Goal: Task Accomplishment & Management: Manage account settings

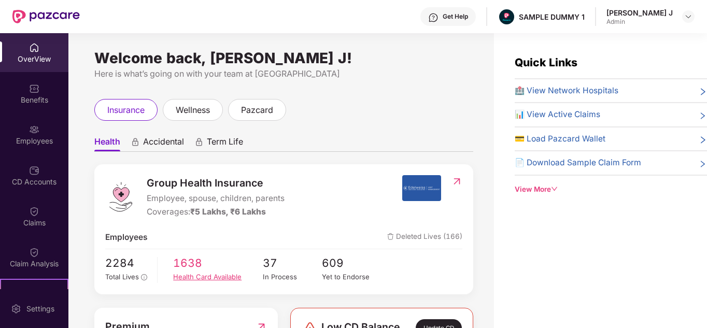
click at [223, 276] on div "Health Card Available" at bounding box center [217, 276] width 89 height 11
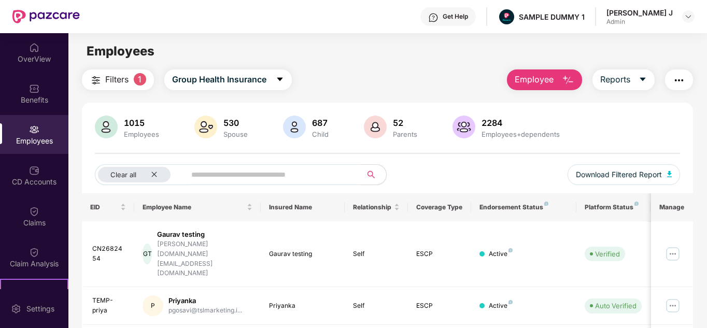
drag, startPoint x: 627, startPoint y: 19, endPoint x: 670, endPoint y: 16, distance: 43.1
click at [670, 16] on div "[PERSON_NAME] J Admin" at bounding box center [639, 17] width 66 height 18
click at [19, 59] on div "OverView" at bounding box center [34, 59] width 68 height 10
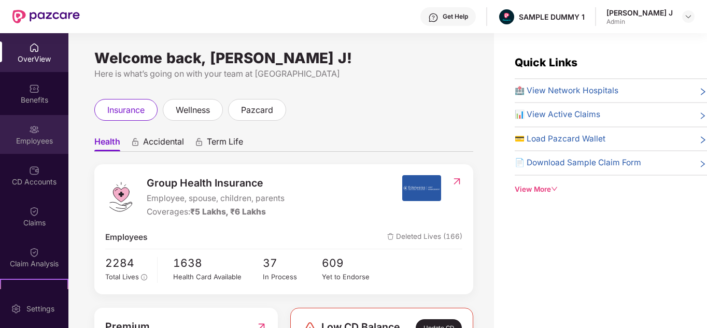
click at [50, 146] on div "Employees" at bounding box center [34, 141] width 68 height 10
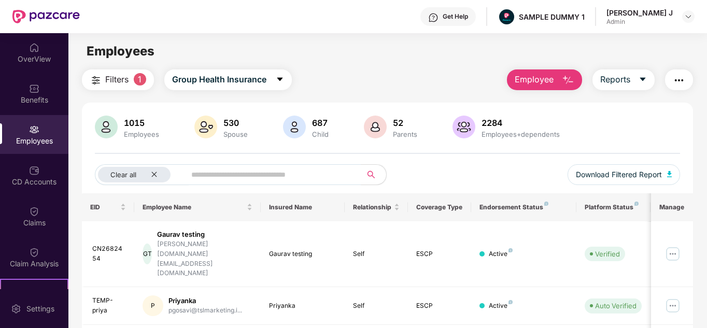
drag, startPoint x: 705, startPoint y: 163, endPoint x: 706, endPoint y: 173, distance: 9.9
click at [706, 173] on div "OverView Benefits Employees CD Accounts Claims Claim Analysis Stepathon New Cha…" at bounding box center [353, 180] width 707 height 295
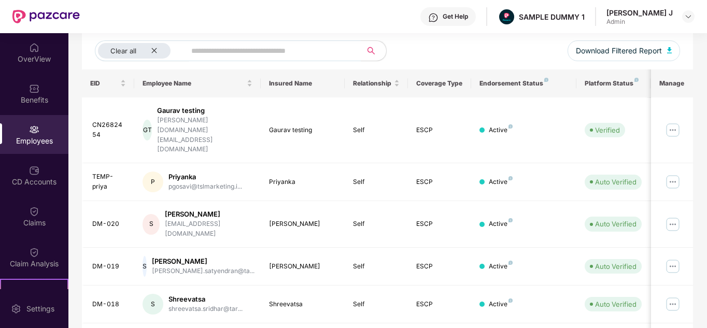
scroll to position [148, 0]
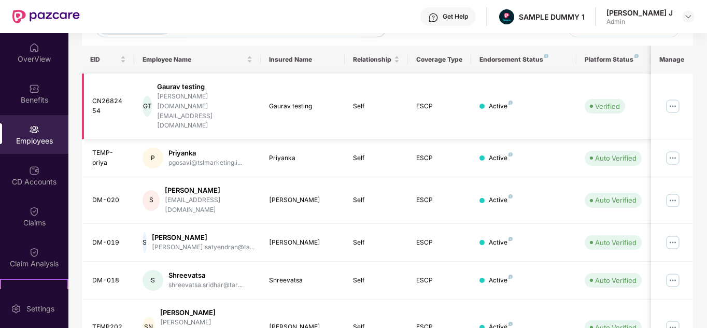
drag, startPoint x: 705, startPoint y: 162, endPoint x: 692, endPoint y: 94, distance: 68.7
click at [692, 94] on div "Filters 1 Group Health Insurance Employee Reports 1015 Employees 530 Spouse 687…" at bounding box center [387, 251] width 638 height 659
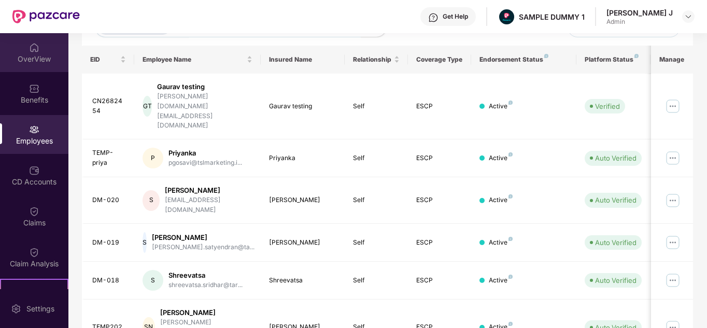
click at [19, 46] on div "OverView" at bounding box center [34, 52] width 68 height 39
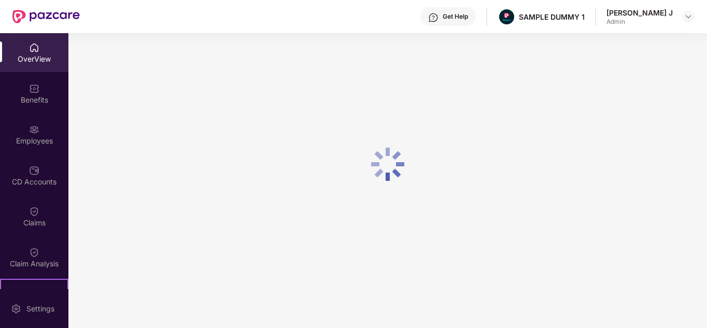
scroll to position [33, 0]
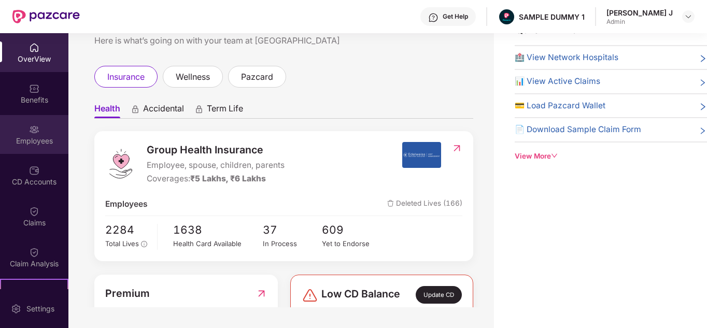
click at [36, 141] on div "Employees" at bounding box center [34, 141] width 68 height 10
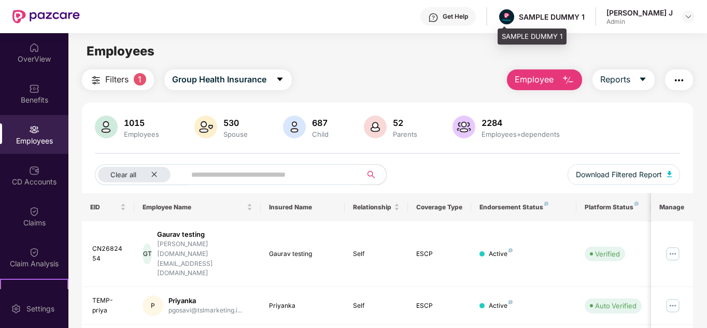
click at [540, 25] on div "SAMPLE DUMMY 1" at bounding box center [540, 17] width 87 height 18
click at [685, 13] on img at bounding box center [688, 16] width 8 height 8
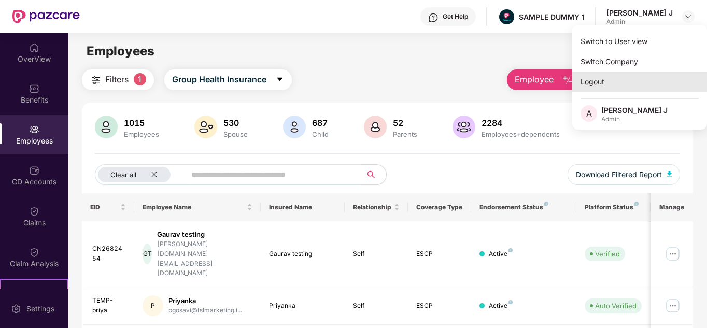
click at [641, 85] on div "Logout" at bounding box center [639, 81] width 135 height 20
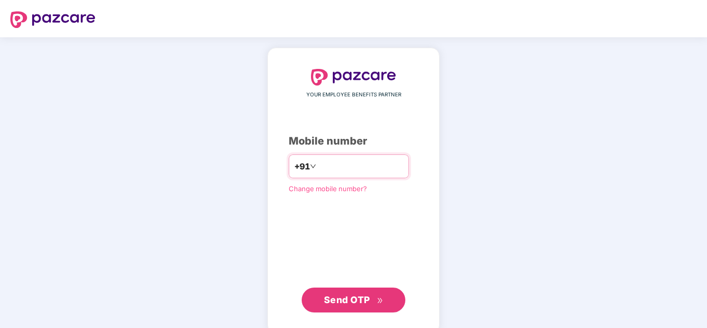
click at [361, 165] on input "number" at bounding box center [360, 166] width 85 height 17
type input "**********"
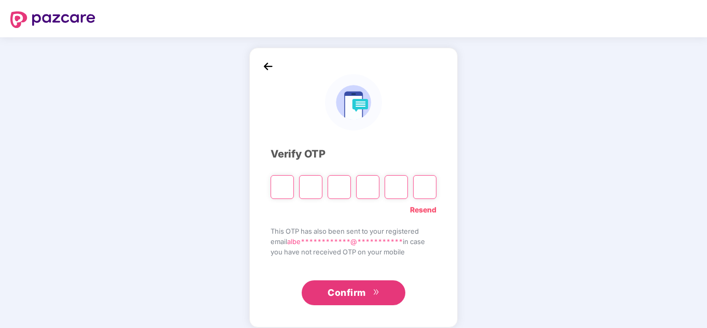
type input "*"
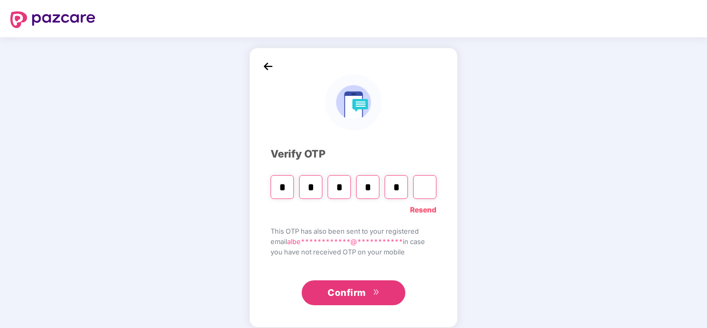
type input "*"
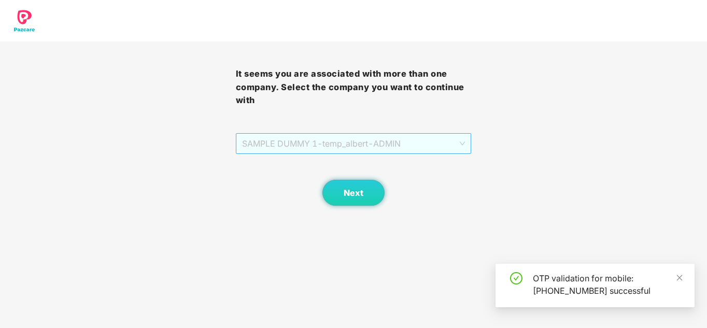
click at [390, 147] on span "SAMPLE DUMMY 1 - [PERSON_NAME]" at bounding box center [353, 144] width 223 height 20
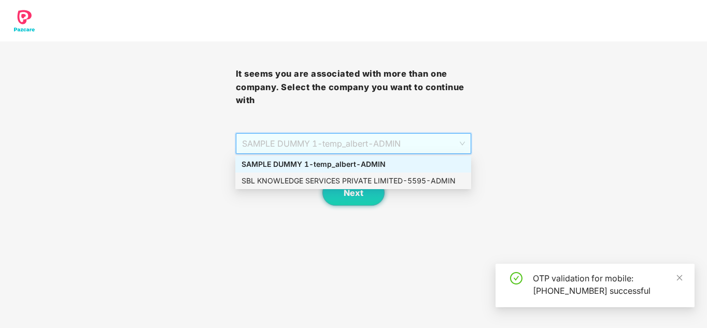
click at [377, 178] on div "SBL KNOWLEDGE SERVICES PRIVATE LIMITED - 5595 - ADMIN" at bounding box center [352, 180] width 223 height 11
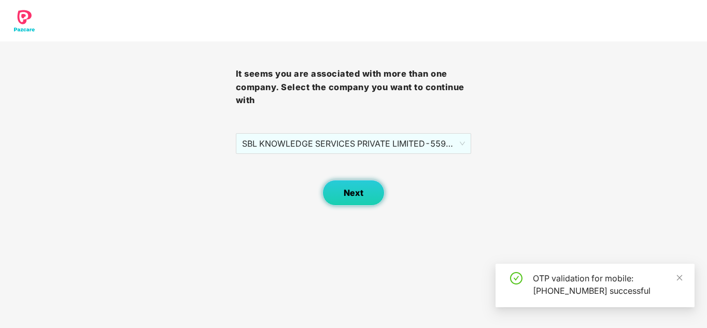
click at [362, 199] on button "Next" at bounding box center [353, 193] width 62 height 26
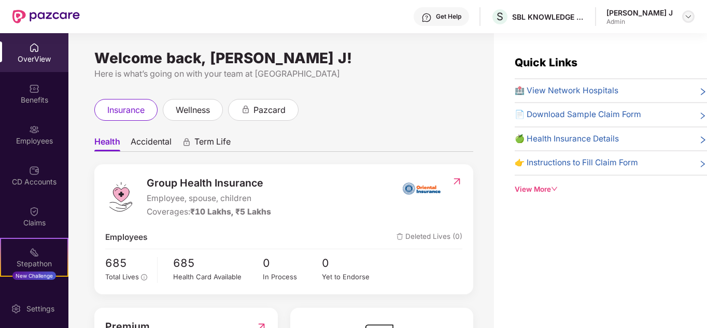
click at [683, 12] on div at bounding box center [688, 16] width 12 height 12
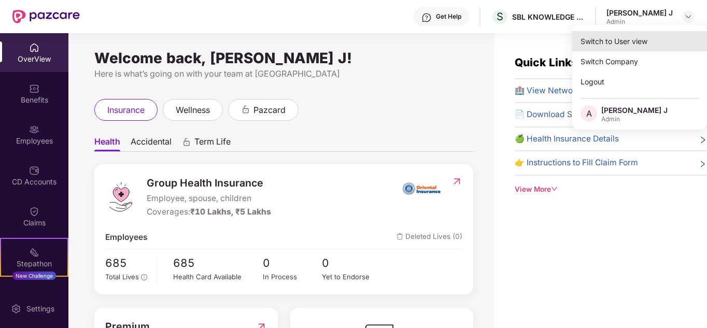
click at [617, 34] on div "Switch to User view" at bounding box center [639, 41] width 135 height 20
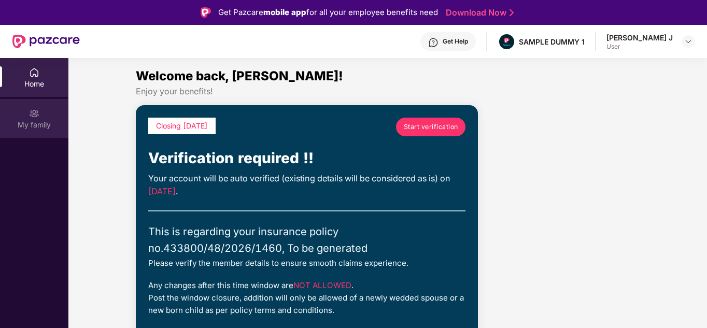
click at [30, 119] on div "My family" at bounding box center [34, 118] width 68 height 39
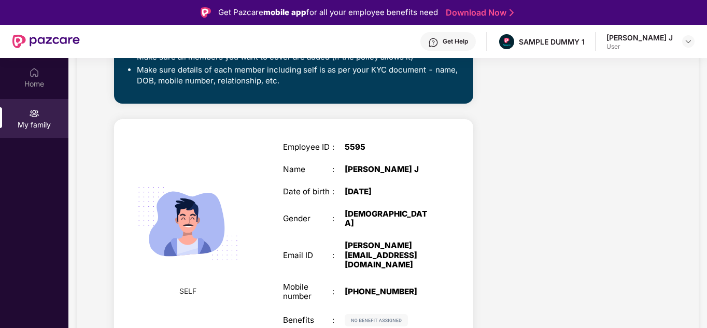
drag, startPoint x: 705, startPoint y: 238, endPoint x: 707, endPoint y: 245, distance: 7.2
click at [706, 245] on html "Get Pazcare mobile app for all your employee benefits need Download Now Get Hel…" at bounding box center [353, 164] width 707 height 328
click at [569, 169] on div "Accidental Cover cover ₹5 Lakhs Policy issued [DATE] Policy Expiry [DATE] Enabl…" at bounding box center [575, 79] width 188 height 567
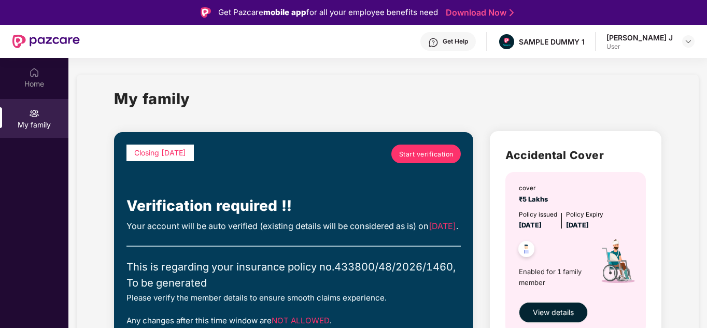
click at [425, 151] on span "Start verification" at bounding box center [426, 154] width 54 height 10
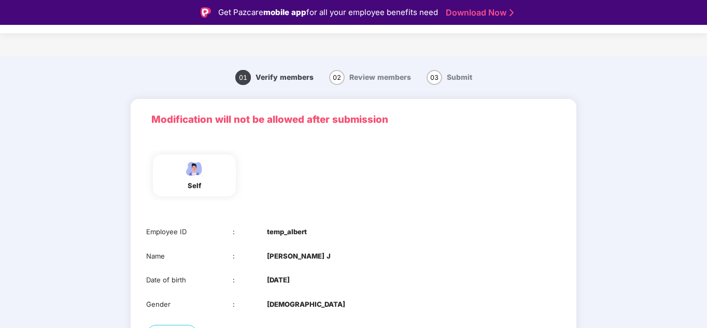
scroll to position [25, 0]
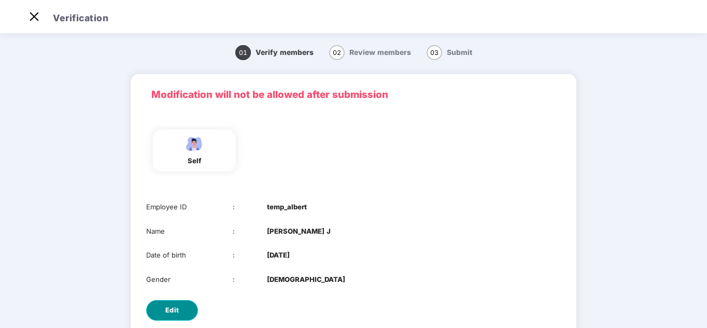
click at [172, 312] on span "Edit" at bounding box center [172, 310] width 14 height 10
select select "****"
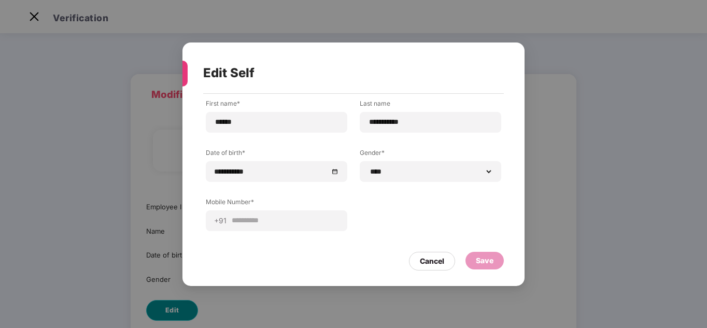
scroll to position [0, 0]
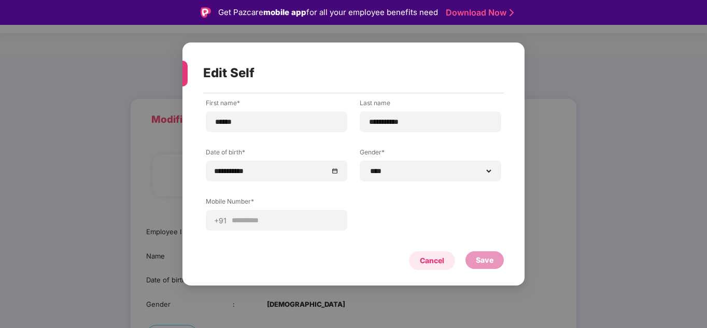
click at [411, 258] on div "Cancel" at bounding box center [432, 260] width 46 height 19
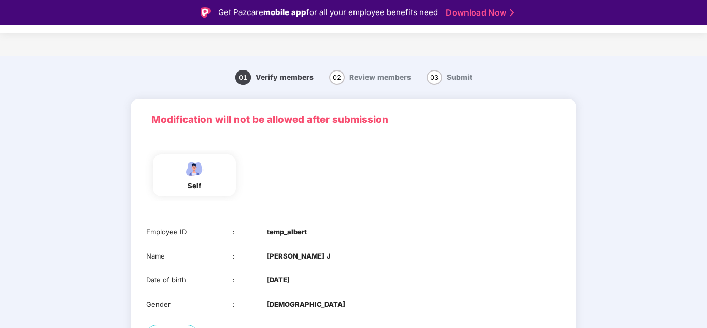
scroll to position [82, 0]
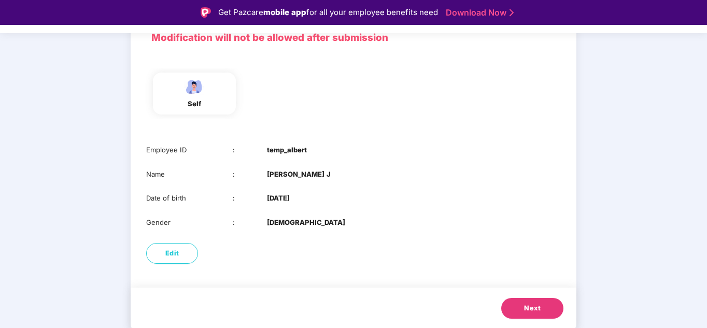
click at [553, 311] on button "Next" at bounding box center [532, 308] width 62 height 21
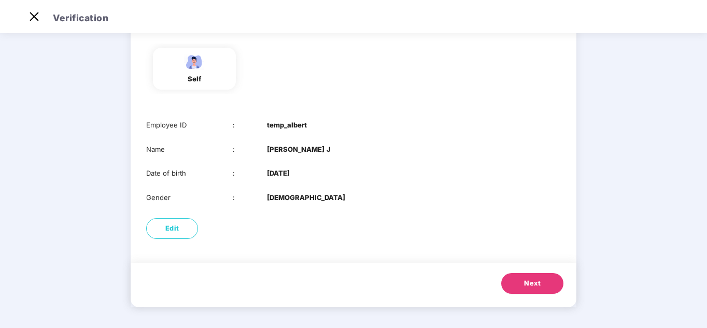
scroll to position [0, 0]
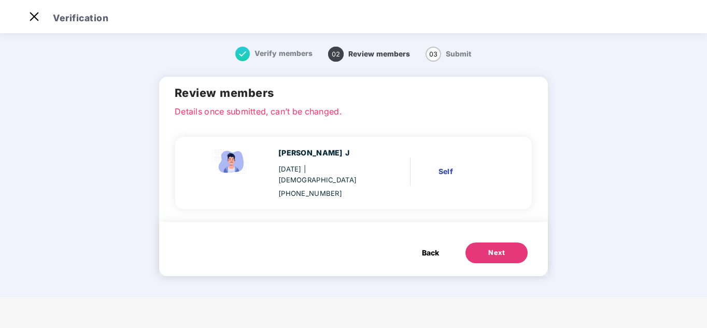
click at [428, 247] on span "Back" at bounding box center [430, 252] width 17 height 11
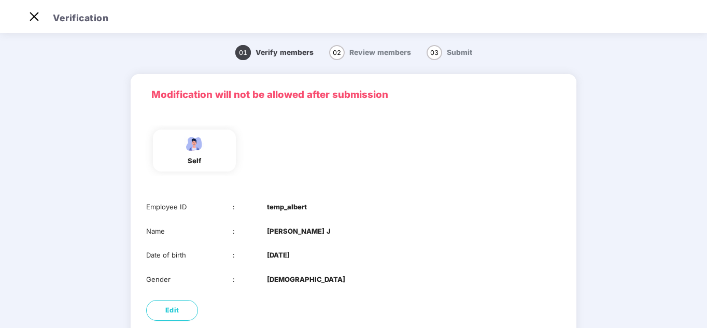
click at [428, 246] on div "Employee ID : [DEMOGRAPHIC_DATA]_albert Name : [PERSON_NAME] Date of birth : [D…" at bounding box center [354, 243] width 446 height 104
click at [37, 18] on img at bounding box center [34, 16] width 17 height 17
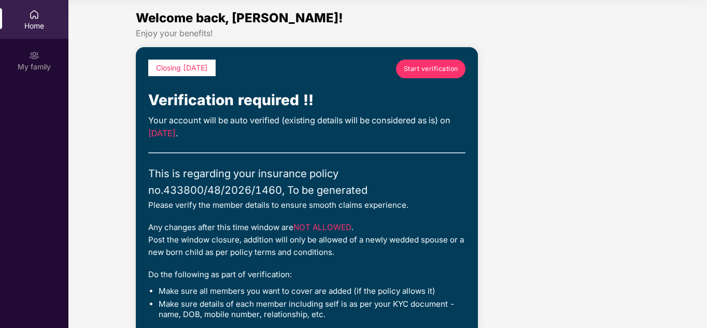
click at [41, 21] on div "Home" at bounding box center [34, 26] width 68 height 10
click at [45, 21] on div "Home" at bounding box center [34, 26] width 68 height 10
click at [37, 52] on img at bounding box center [34, 55] width 10 height 10
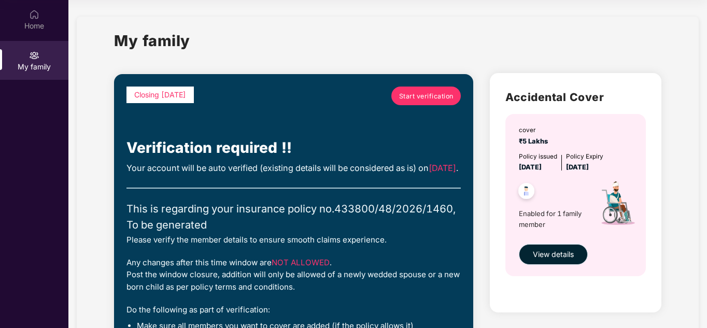
click at [570, 259] on span "View details" at bounding box center [553, 254] width 41 height 11
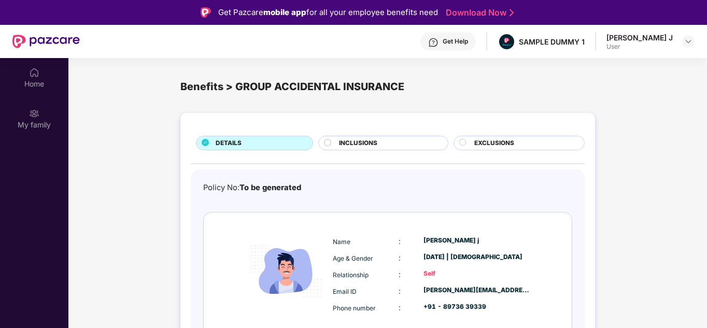
click at [686, 116] on div "DETAILS INCLUSIONS EXCLUSIONS Policy No: To be generated Name : [PERSON_NAME] j…" at bounding box center [387, 265] width 638 height 315
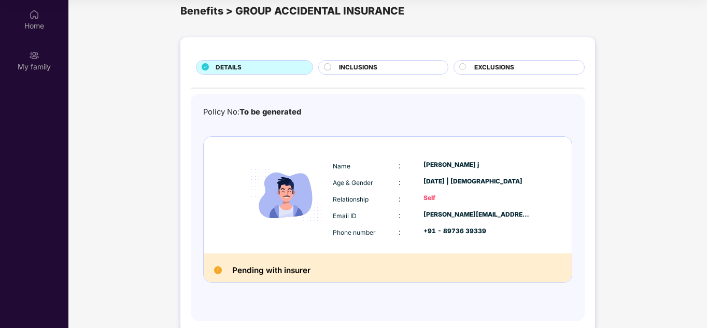
scroll to position [16, 0]
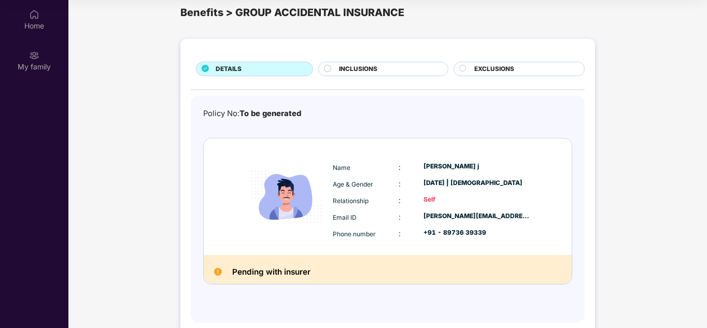
click at [283, 147] on div "Name : [PERSON_NAME] j Age & Gender : [DATE] | [DEMOGRAPHIC_DATA] Relationship …" at bounding box center [388, 196] width 368 height 117
drag, startPoint x: 242, startPoint y: 112, endPoint x: 319, endPoint y: 111, distance: 76.7
click at [319, 111] on div "Policy No: To be generated" at bounding box center [387, 114] width 369 height 12
click at [426, 228] on div "+91 - 89736 39339" at bounding box center [476, 233] width 107 height 10
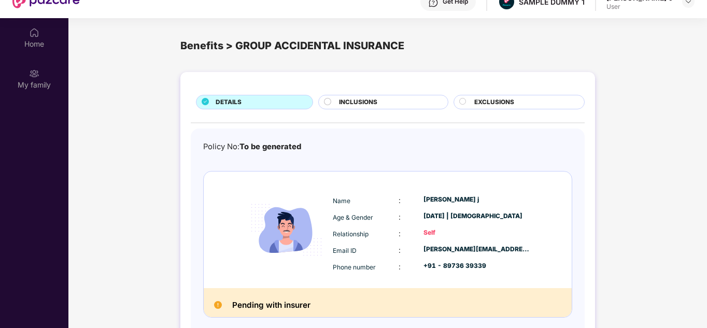
scroll to position [0, 0]
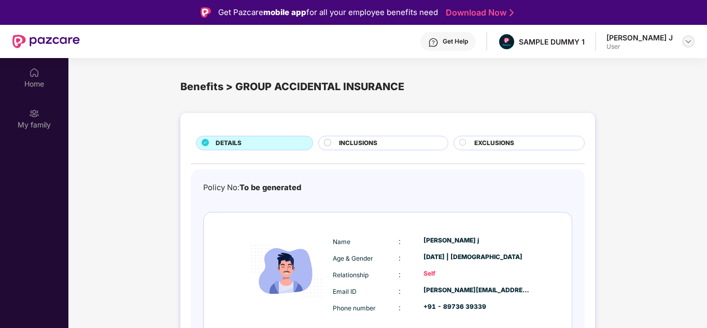
click at [686, 40] on img at bounding box center [688, 41] width 8 height 8
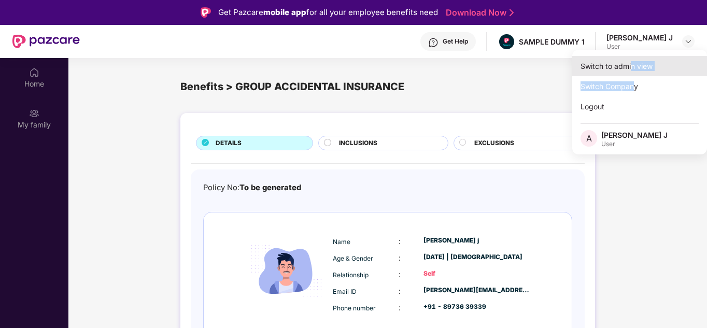
drag, startPoint x: 634, startPoint y: 85, endPoint x: 632, endPoint y: 70, distance: 14.6
click at [632, 70] on div "Switch to admin view Switch Company Logout A [PERSON_NAME] J User" at bounding box center [639, 102] width 135 height 105
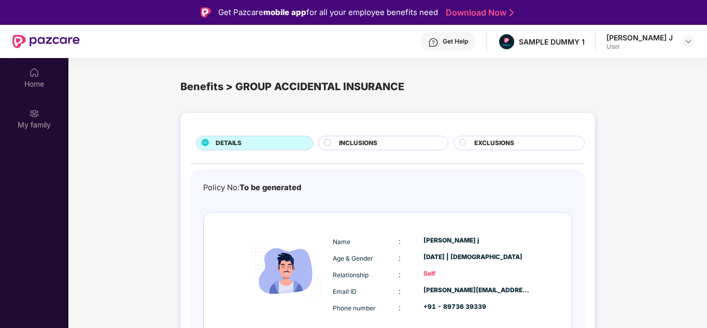
click at [632, 70] on div "Benefits > GROUP ACCIDENTAL INSURANCE" at bounding box center [387, 86] width 638 height 41
click at [667, 40] on div "[PERSON_NAME] J" at bounding box center [639, 38] width 66 height 10
click at [686, 40] on img at bounding box center [688, 41] width 8 height 8
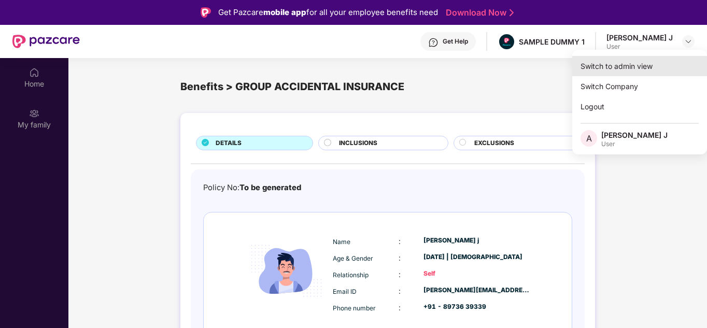
click at [637, 70] on div "Switch to admin view" at bounding box center [639, 66] width 135 height 20
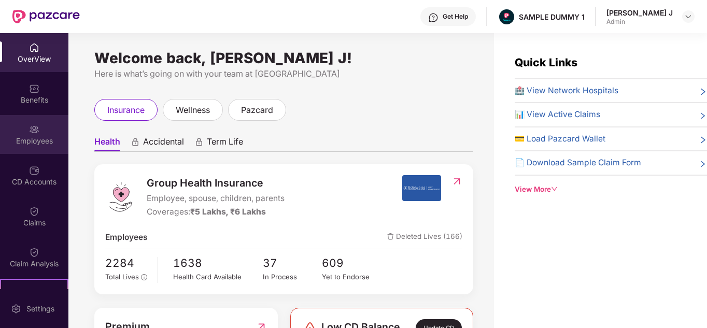
click at [7, 139] on div "Employees" at bounding box center [34, 141] width 68 height 10
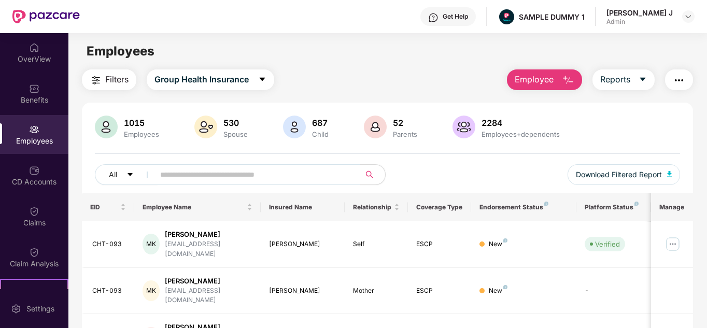
click at [224, 178] on input "text" at bounding box center [253, 175] width 186 height 16
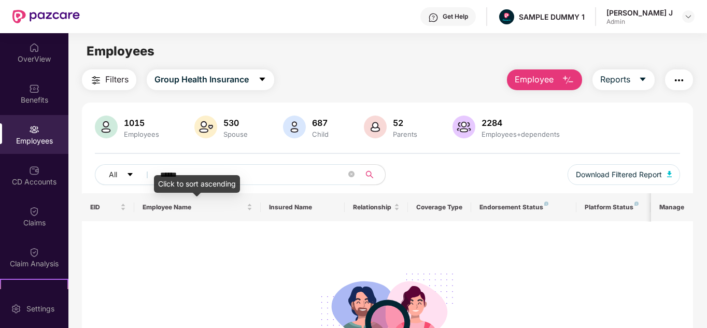
type input "******"
click at [207, 176] on div "Click to sort ascending" at bounding box center [197, 184] width 86 height 18
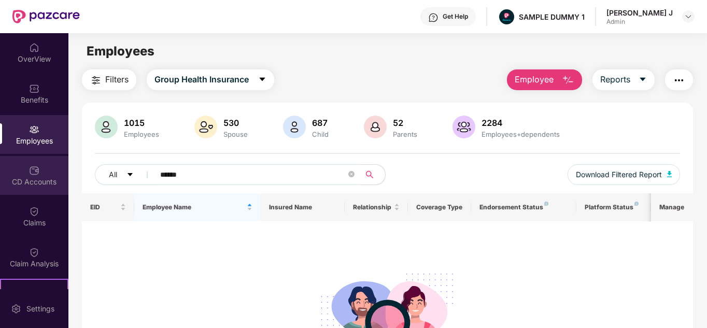
drag, startPoint x: 196, startPoint y: 171, endPoint x: 57, endPoint y: 181, distance: 139.7
click at [57, 181] on div "OverView Benefits Employees CD Accounts Claims Claim Analysis Stepathon New Cha…" at bounding box center [353, 180] width 707 height 295
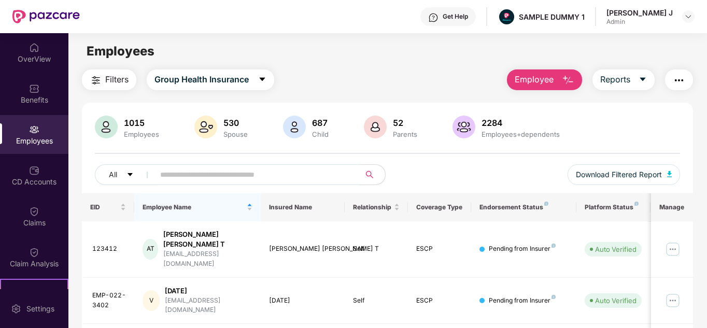
click at [637, 23] on div "Admin" at bounding box center [639, 22] width 66 height 8
click at [557, 26] on div "Get Help SAMPLE DUMMY 1 [PERSON_NAME]" at bounding box center [387, 16] width 614 height 33
click at [688, 15] on img at bounding box center [688, 16] width 8 height 8
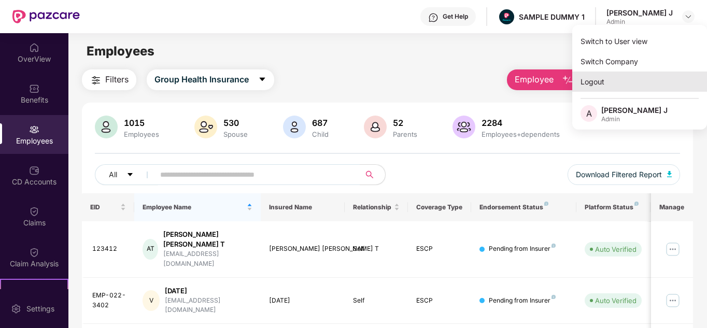
click at [613, 74] on div "Logout" at bounding box center [639, 81] width 135 height 20
